Goal: Complete application form

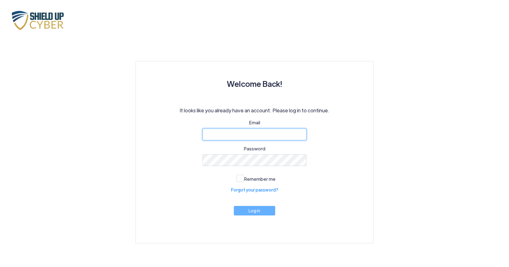
click at [235, 134] on input "email" at bounding box center [255, 134] width 104 height 12
paste input "[URL][DOMAIN_NAME]"
type input "[URL][DOMAIN_NAME]"
click at [279, 133] on input "[URL][DOMAIN_NAME]" at bounding box center [255, 134] width 104 height 12
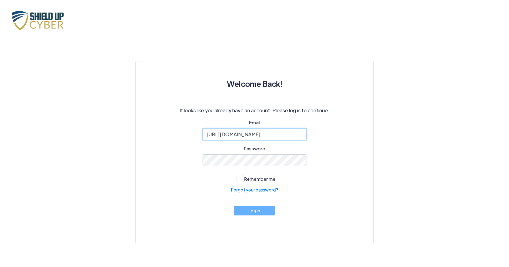
click at [279, 133] on input "[URL][DOMAIN_NAME]" at bounding box center [255, 134] width 104 height 12
paste input "[PERSON_NAME] <[EMAIL_ADDRESS][DOMAIN_NAME]>"
drag, startPoint x: 242, startPoint y: 135, endPoint x: 183, endPoint y: 137, distance: 58.6
click at [203, 137] on input "[PERSON_NAME] <[EMAIL_ADDRESS][DOMAIN_NAME]" at bounding box center [255, 134] width 104 height 12
type input "[EMAIL_ADDRESS][DOMAIN_NAME]"
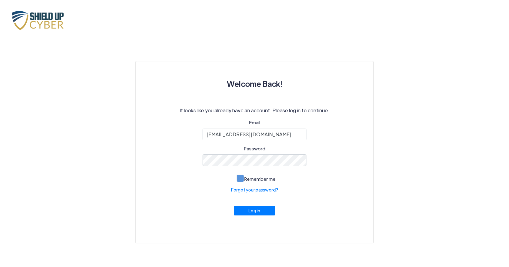
click at [239, 178] on span at bounding box center [240, 177] width 7 height 7
click at [0, 0] on input "Remember me" at bounding box center [0, 0] width 0 height 0
click at [251, 209] on button "Log in" at bounding box center [255, 208] width 42 height 9
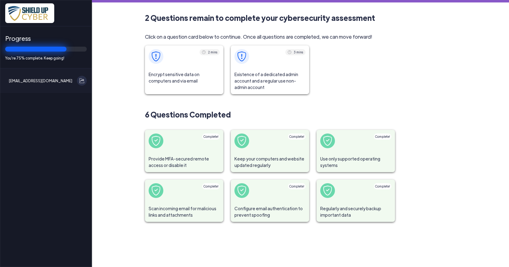
click at [189, 150] on span at bounding box center [184, 141] width 78 height 22
click at [181, 159] on span "Provide MFA-secured remote access or disable it" at bounding box center [184, 162] width 78 height 20
click at [171, 63] on span at bounding box center [184, 56] width 78 height 22
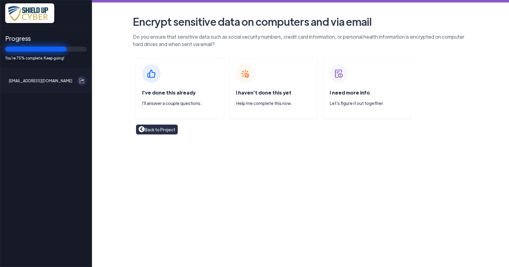
click at [188, 102] on p "I'll answer a couple questions." at bounding box center [183, 103] width 82 height 6
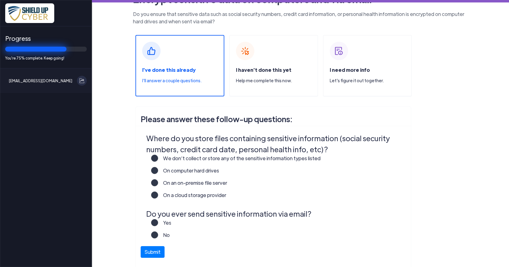
scroll to position [23, 0]
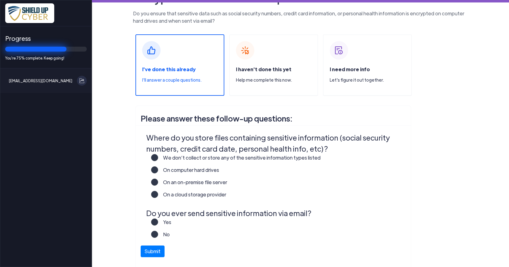
click at [158, 194] on label "On a cloud storage provider" at bounding box center [192, 197] width 68 height 12
click at [0, 0] on input "On a cloud storage provider" at bounding box center [0, 0] width 0 height 0
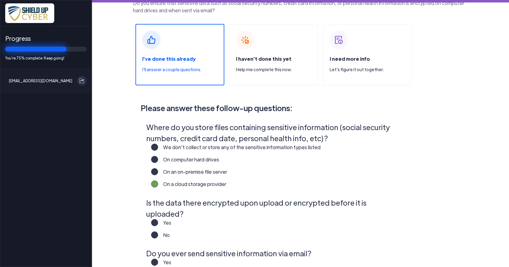
scroll to position [35, 0]
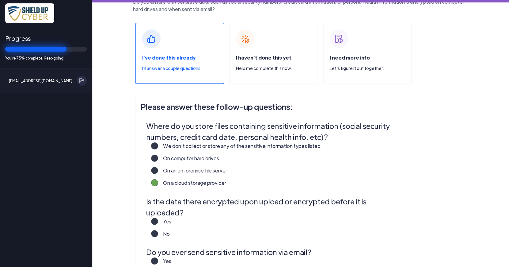
click at [158, 218] on label "Yes" at bounding box center [164, 224] width 13 height 12
click at [0, 0] on input "Yes" at bounding box center [0, 0] width 0 height 0
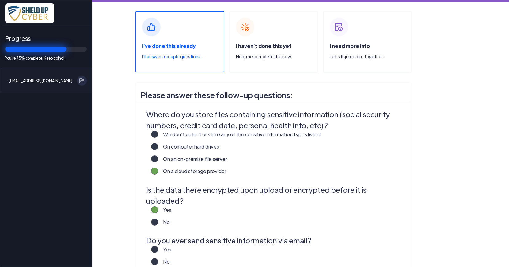
scroll to position [99, 0]
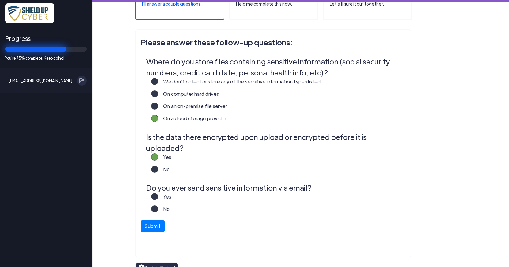
click at [158, 193] on label "Yes" at bounding box center [164, 199] width 13 height 12
click at [0, 0] on input "Yes" at bounding box center [0, 0] width 0 height 0
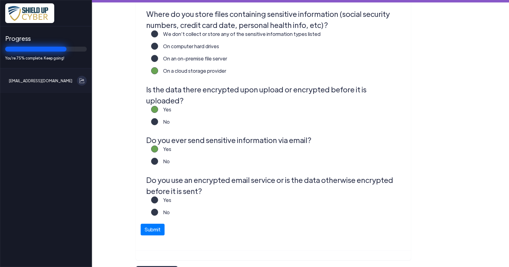
scroll to position [150, 0]
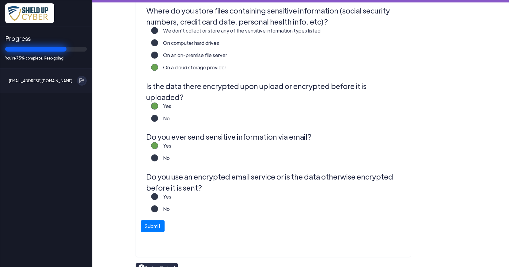
click at [158, 193] on label "Yes" at bounding box center [164, 199] width 13 height 12
click at [0, 0] on input "Yes" at bounding box center [0, 0] width 0 height 0
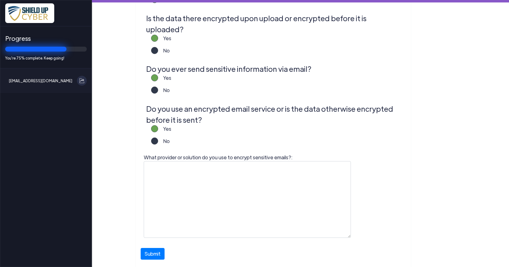
scroll to position [220, 0]
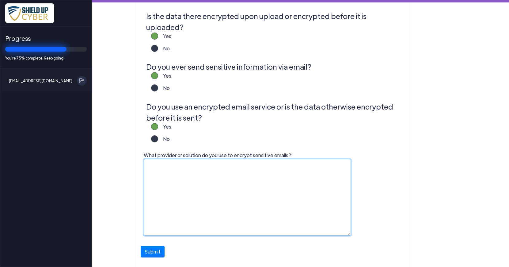
click at [152, 159] on textarea "What provider or solution do you use to encrypt sensitive emails?:" at bounding box center [247, 197] width 207 height 77
type textarea "Microsoft Office365"
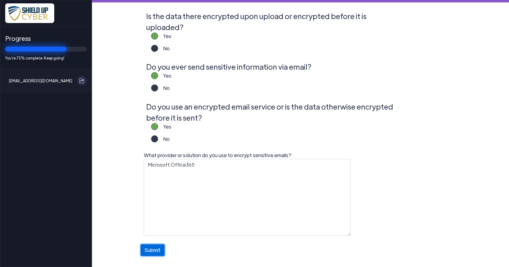
click at [155, 244] on button "Submit" at bounding box center [153, 250] width 24 height 12
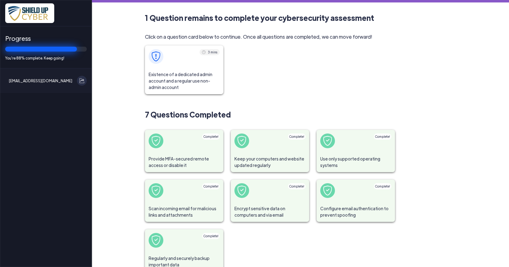
click at [183, 76] on span "Existence of a dedicated admin account and a regular use non-admin account" at bounding box center [184, 80] width 78 height 27
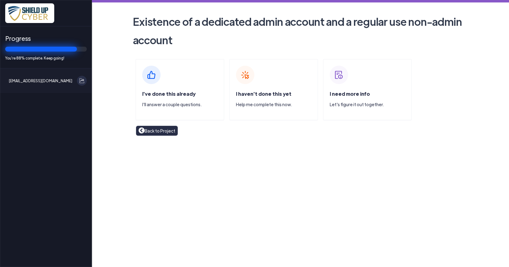
click at [164, 90] on div "I've done this already I'll answer a couple questions." at bounding box center [179, 89] width 89 height 61
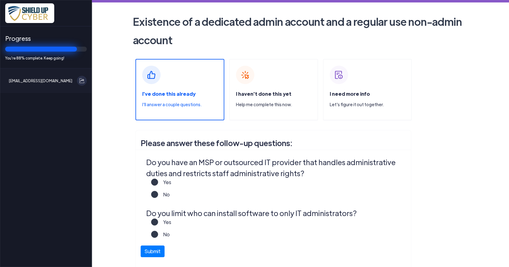
click at [158, 184] on label "Yes" at bounding box center [164, 184] width 13 height 12
click at [0, 0] on input "Yes" at bounding box center [0, 0] width 0 height 0
click at [158, 234] on label "No" at bounding box center [164, 236] width 12 height 12
click at [0, 0] on input "No" at bounding box center [0, 0] width 0 height 0
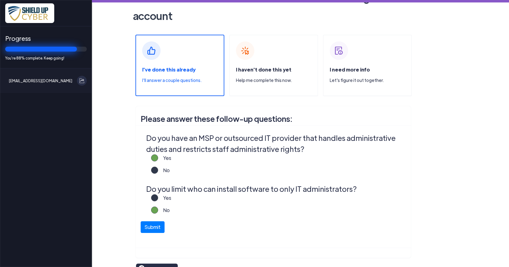
scroll to position [29, 0]
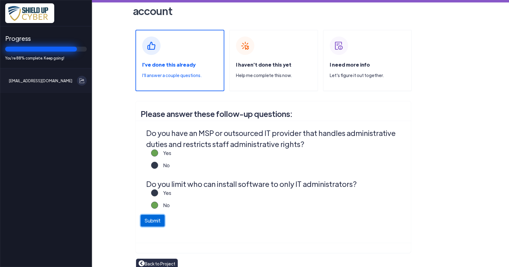
click at [150, 222] on button "Submit" at bounding box center [153, 221] width 24 height 12
